Goal: Find contact information: Find contact information

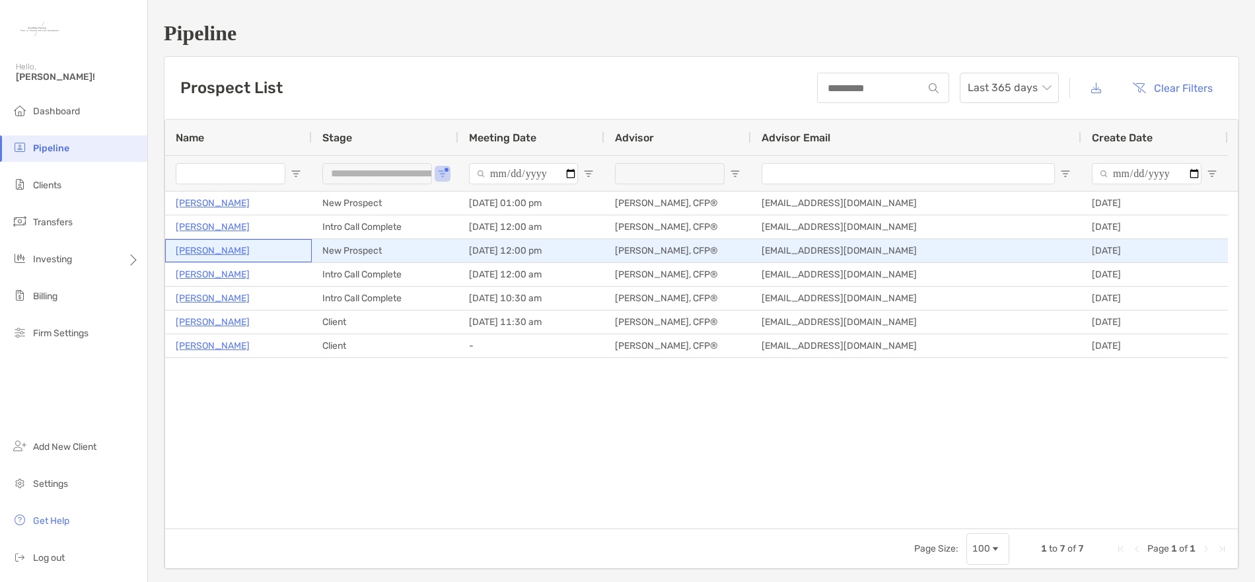
click at [218, 253] on p "[PERSON_NAME]" at bounding box center [213, 250] width 74 height 17
click at [212, 254] on p "[PERSON_NAME]" at bounding box center [213, 250] width 74 height 17
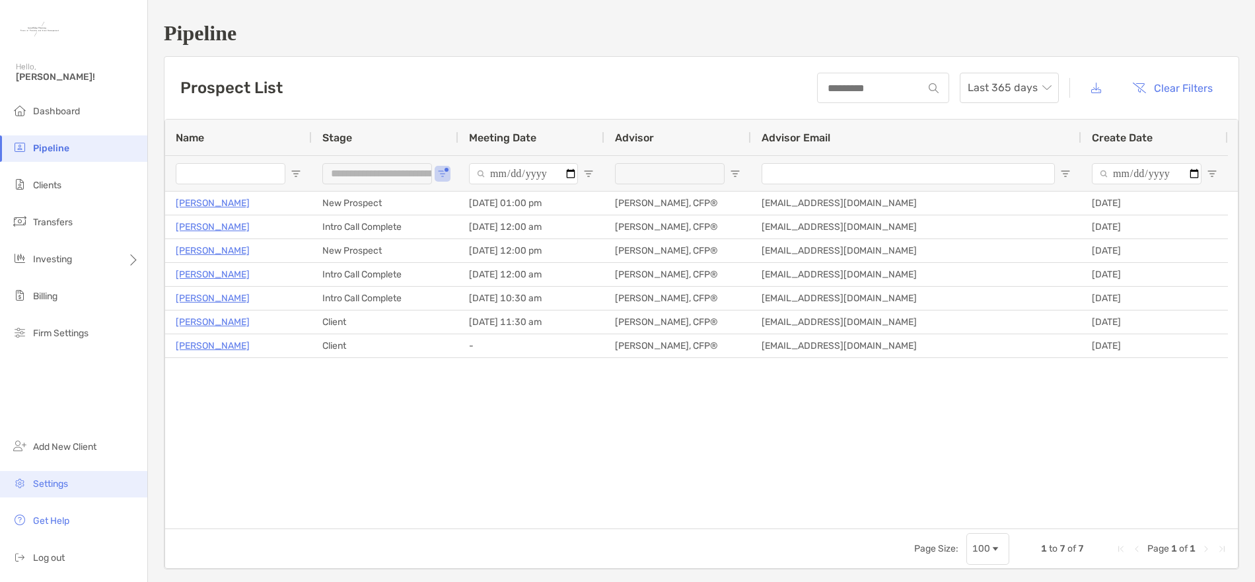
click at [66, 483] on span "Settings" at bounding box center [50, 483] width 35 height 11
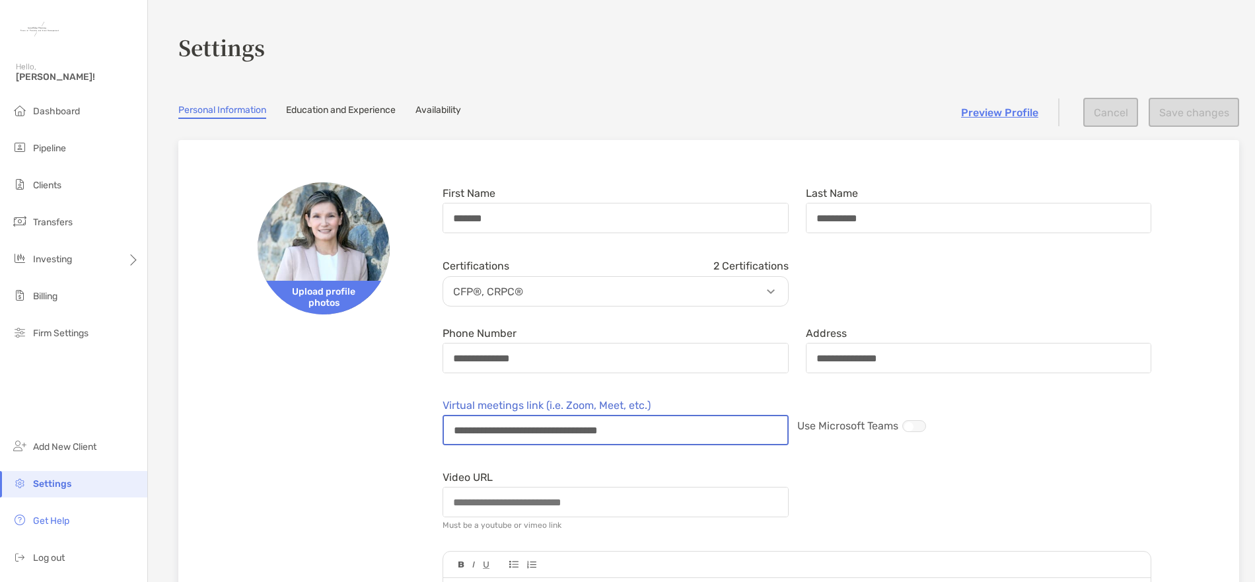
drag, startPoint x: 693, startPoint y: 433, endPoint x: 392, endPoint y: 432, distance: 301.8
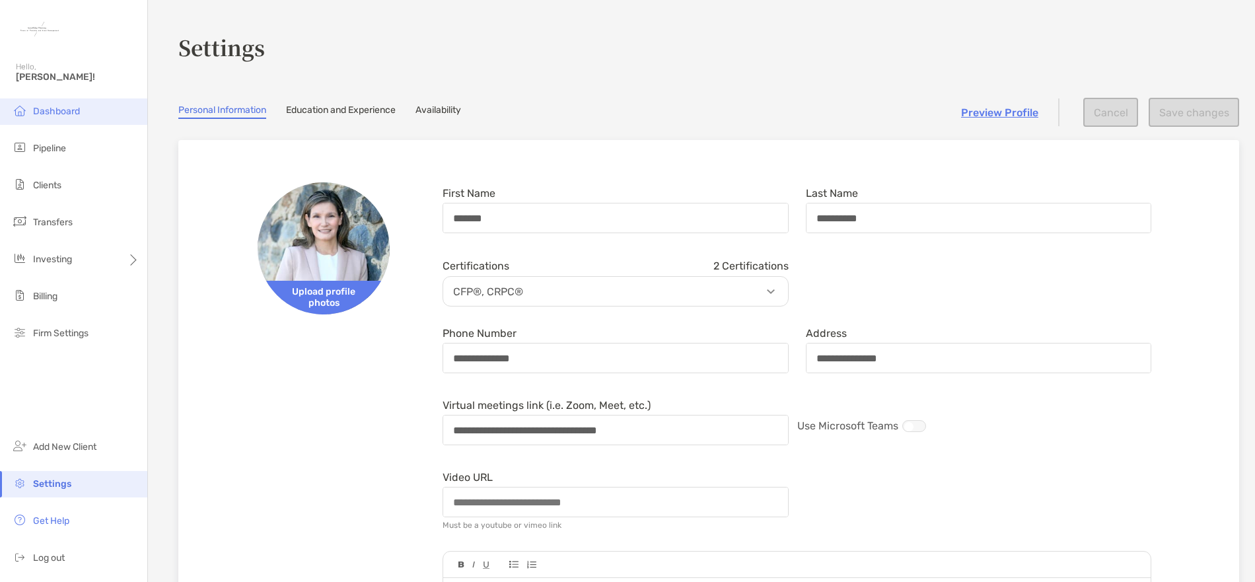
click at [65, 111] on span "Dashboard" at bounding box center [56, 111] width 47 height 11
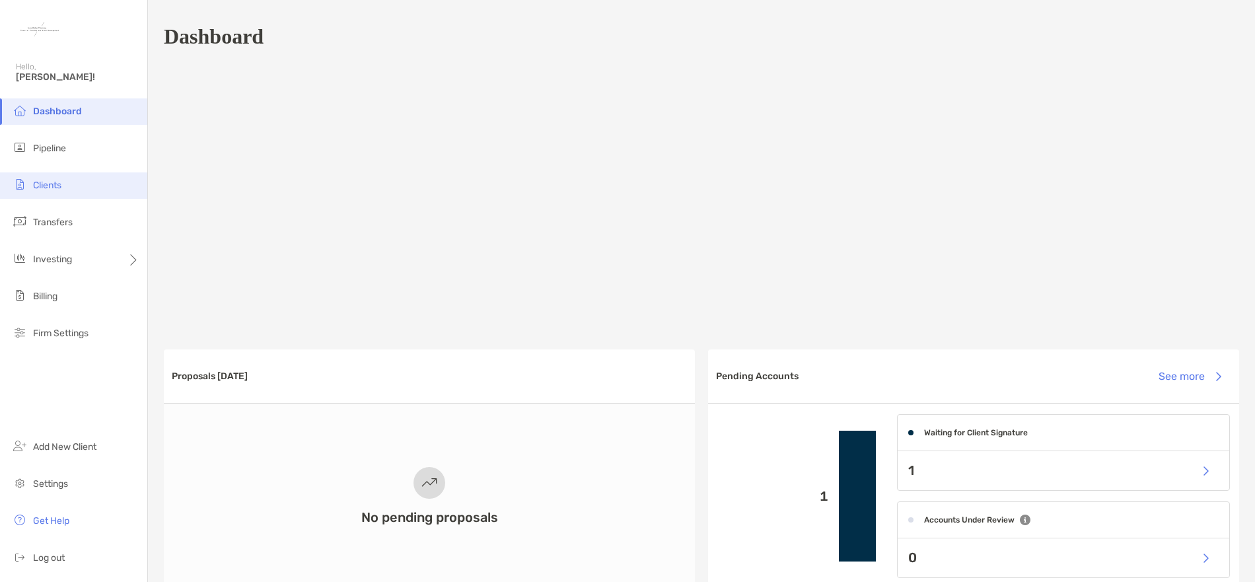
click at [61, 186] on span "Clients" at bounding box center [47, 185] width 28 height 11
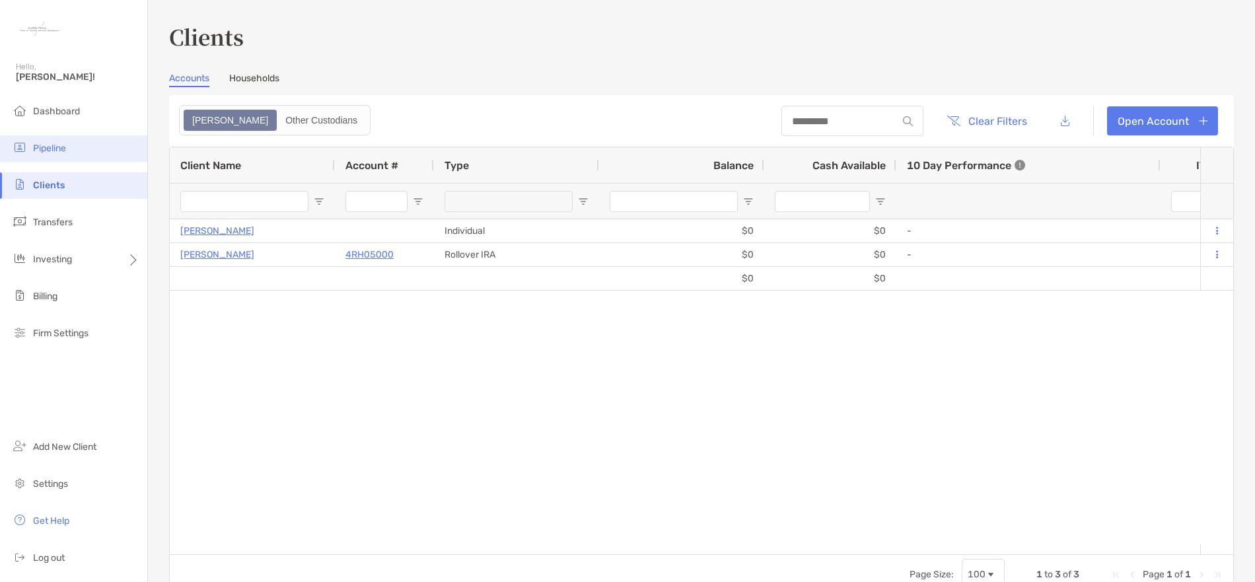
click at [63, 156] on li "Pipeline" at bounding box center [73, 148] width 147 height 26
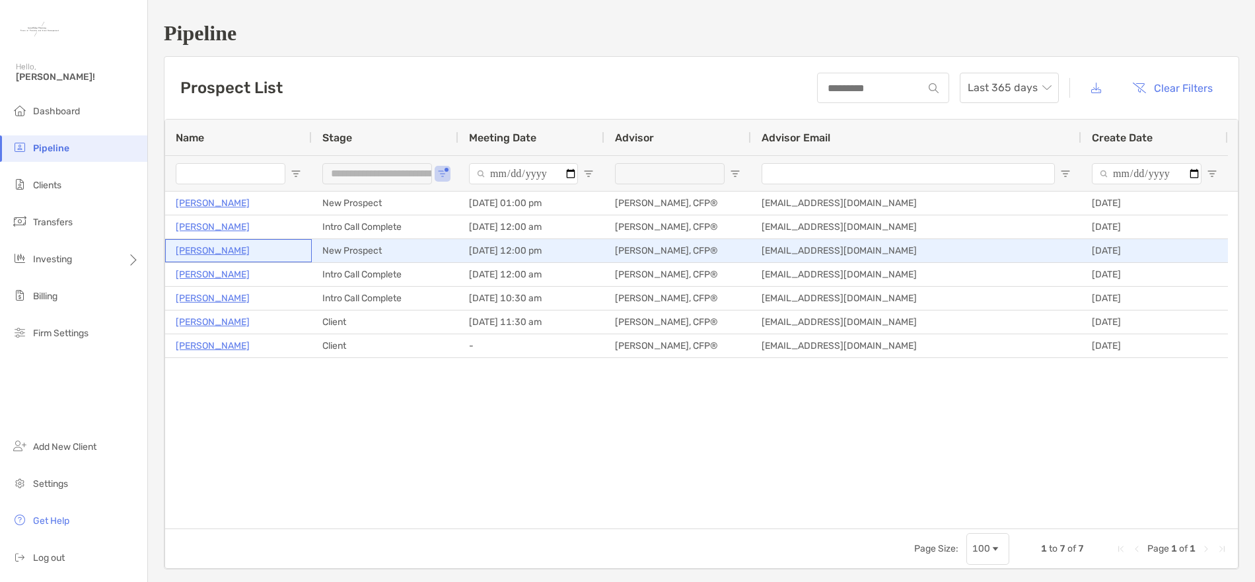
click at [211, 251] on p "[PERSON_NAME]" at bounding box center [213, 250] width 74 height 17
click at [209, 250] on p "[PERSON_NAME]" at bounding box center [213, 250] width 74 height 17
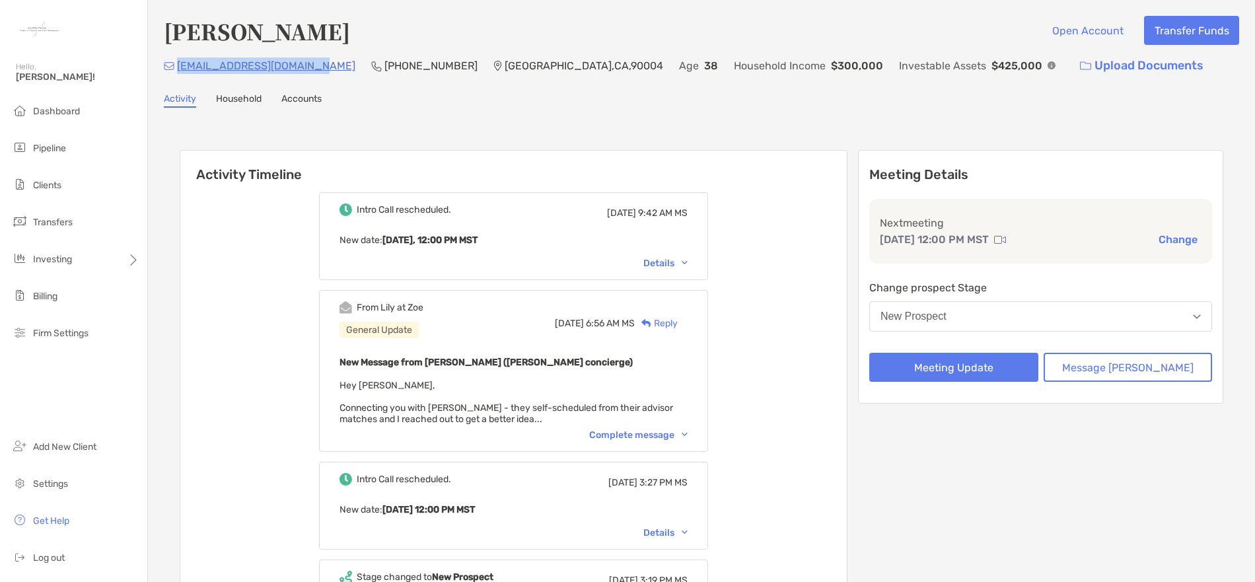
click at [176, 69] on div "[EMAIL_ADDRESS][DOMAIN_NAME] [PHONE_NUMBER] [GEOGRAPHIC_DATA] Age [DEMOGRAPHIC_…" at bounding box center [701, 66] width 1075 height 28
copy p "[EMAIL_ADDRESS][DOMAIN_NAME]"
drag, startPoint x: 312, startPoint y: 69, endPoint x: 174, endPoint y: 68, distance: 137.4
click at [174, 68] on div "jenniferplopez@gmail.com (231) 675-7063 Los Angeles , CA , 90004 Age 38 Househo…" at bounding box center [701, 66] width 1075 height 28
copy div "[EMAIL_ADDRESS][DOMAIN_NAME]"
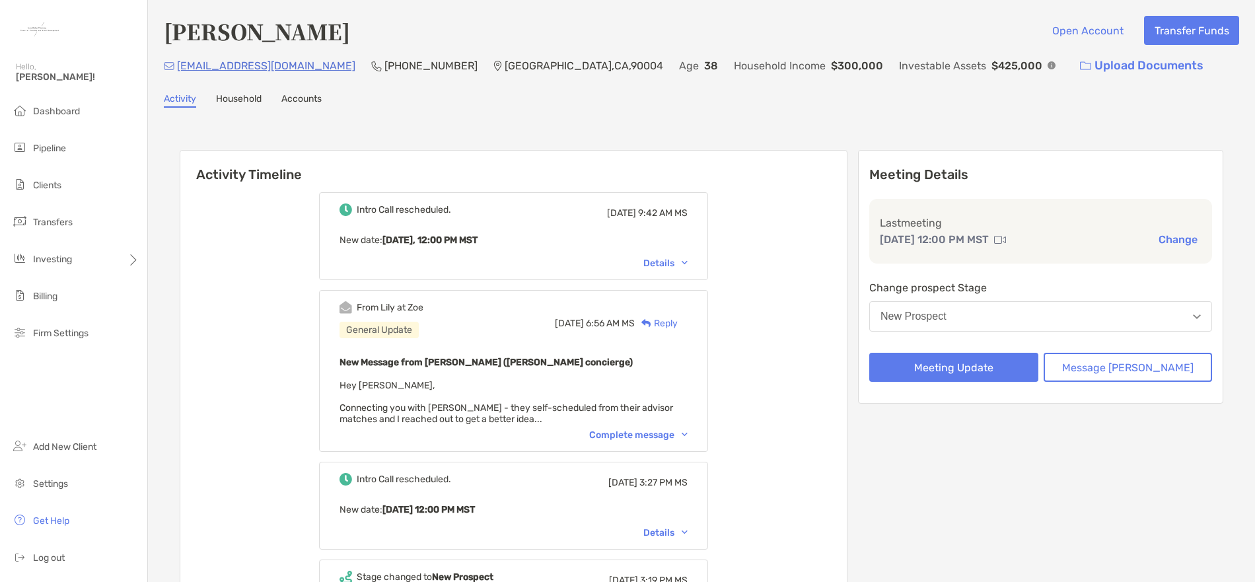
click at [240, 92] on div "[PERSON_NAME] Open Account Transfer Funds [EMAIL_ADDRESS][DOMAIN_NAME] [PHONE_N…" at bounding box center [701, 393] width 1107 height 787
click at [190, 102] on link "Activity" at bounding box center [180, 100] width 32 height 15
click at [1164, 366] on button "Message [PERSON_NAME]" at bounding box center [1127, 367] width 169 height 29
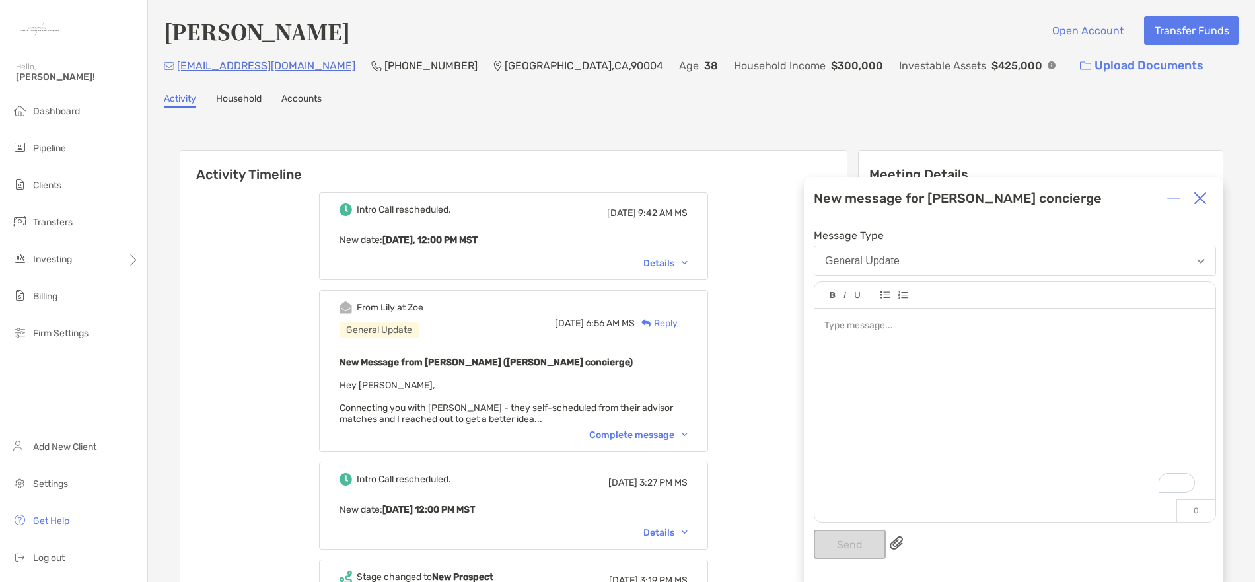
click at [939, 344] on div "To enrich screen reader interactions, please activate Accessibility in Grammarl…" at bounding box center [1014, 408] width 401 height 200
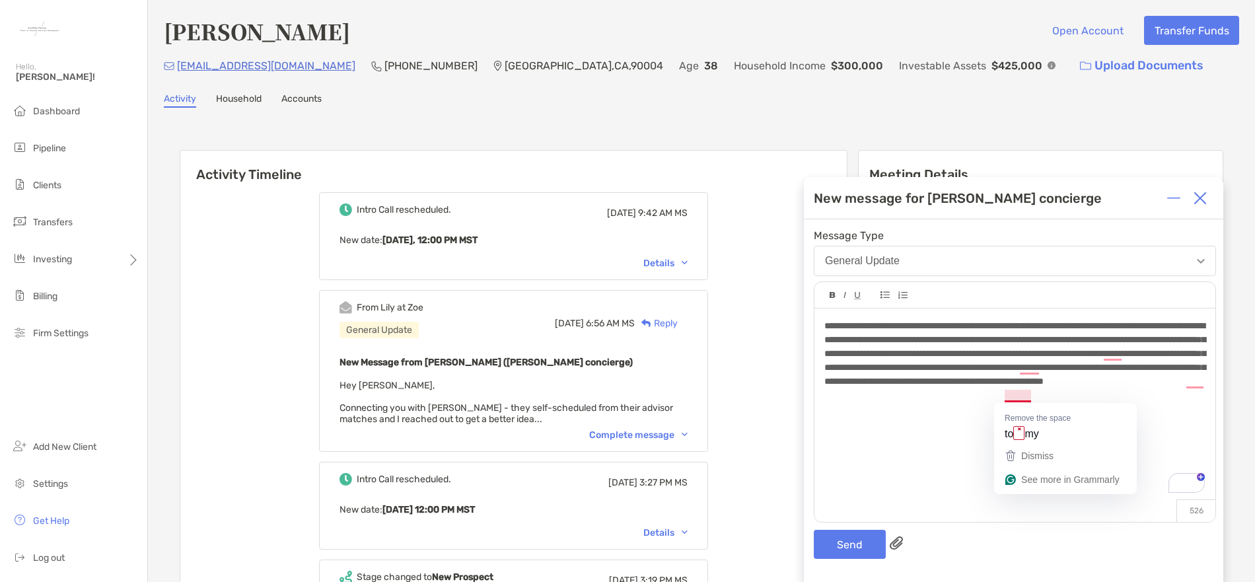
click at [1013, 386] on span "**********" at bounding box center [1014, 353] width 381 height 65
click at [1014, 386] on span "**********" at bounding box center [1014, 353] width 381 height 65
click at [909, 388] on div "**********" at bounding box center [1014, 353] width 380 height 69
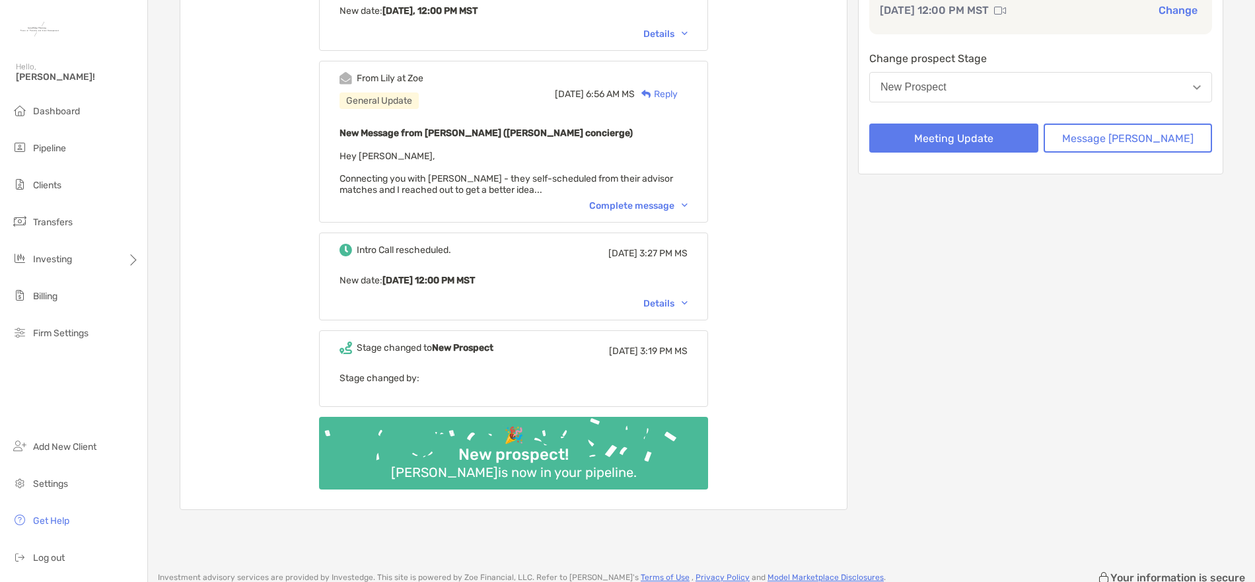
scroll to position [132, 0]
